Goal: Check status: Check status

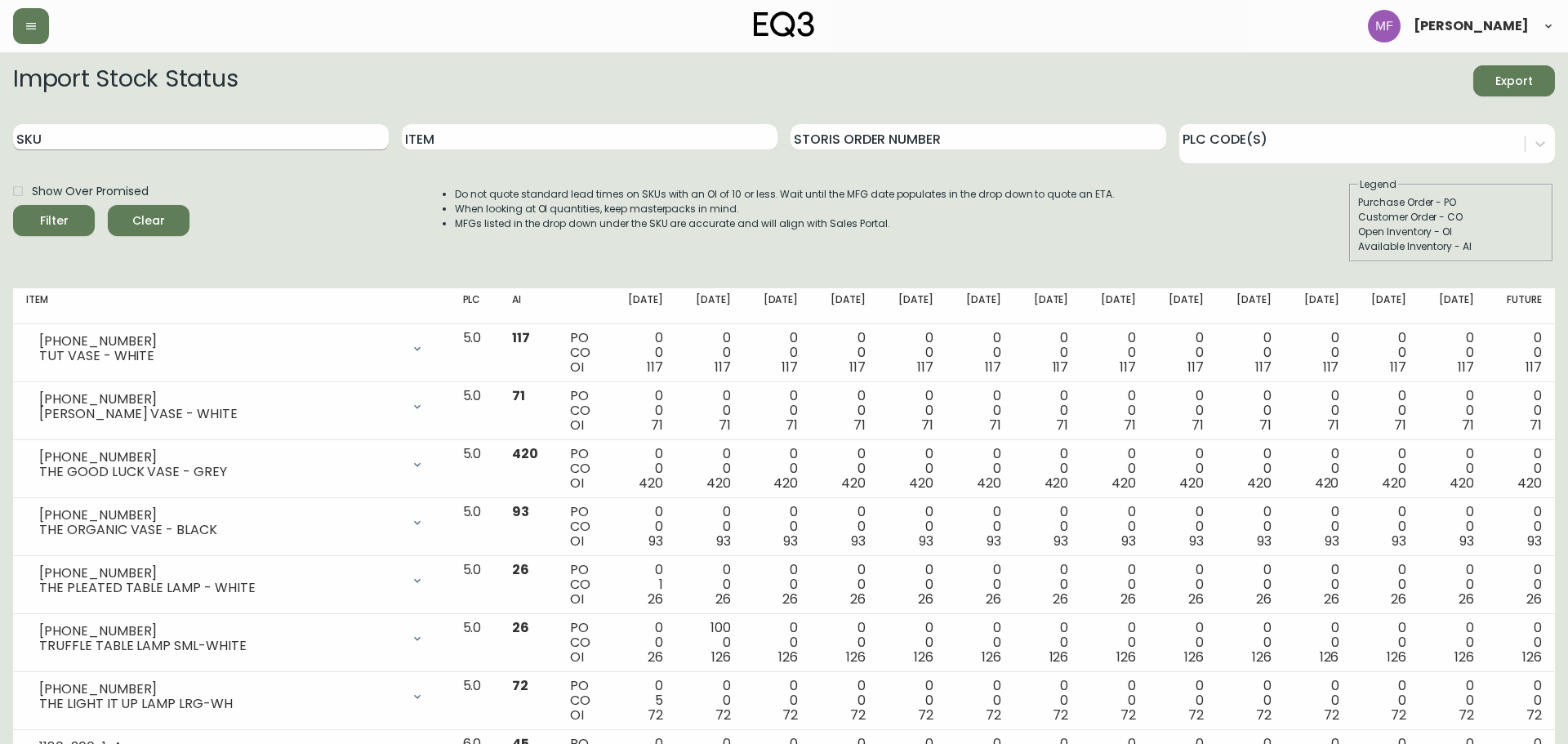
click at [249, 137] on input "SKU" at bounding box center [200, 137] width 376 height 26
paste input "[PHONE_NUMBER]"
type input "[PHONE_NUMBER]"
click at [13, 205] on button "Filter" at bounding box center [53, 220] width 82 height 31
